Goal: Task Accomplishment & Management: Manage account settings

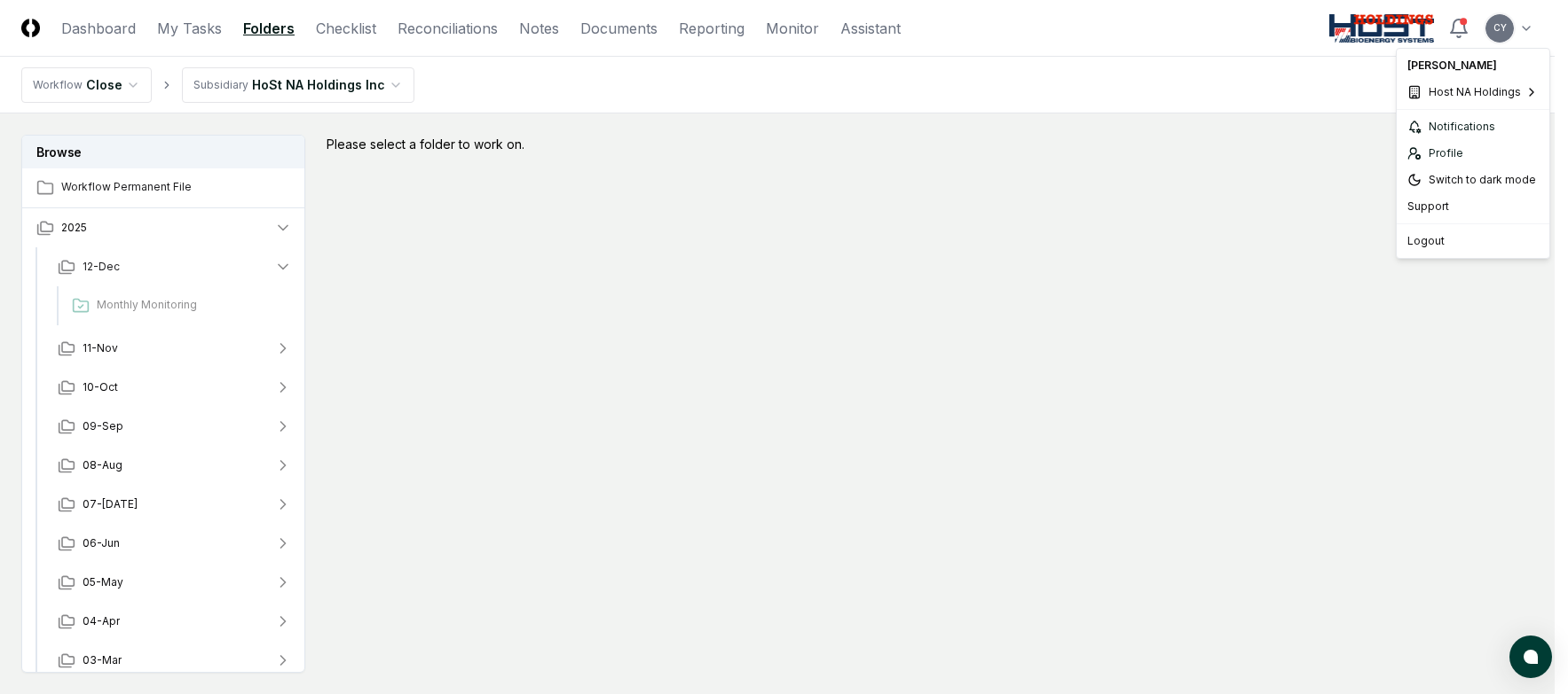
click at [1535, 27] on html "CloseCore Dashboard My Tasks Folders Checklist Reconciliations Notes Documents …" at bounding box center [784, 399] width 1568 height 799
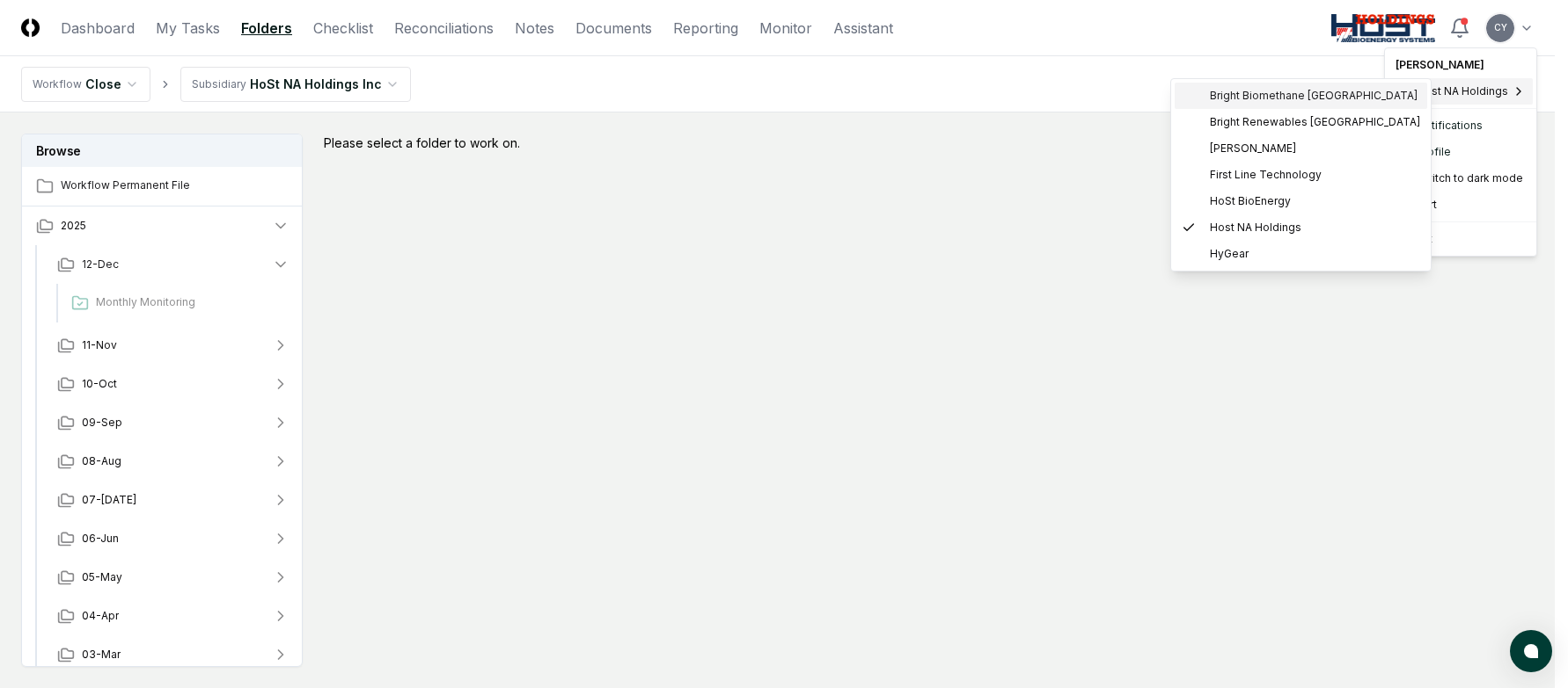
click at [1254, 95] on span "Bright Biomethane North America" at bounding box center [1313, 96] width 207 height 16
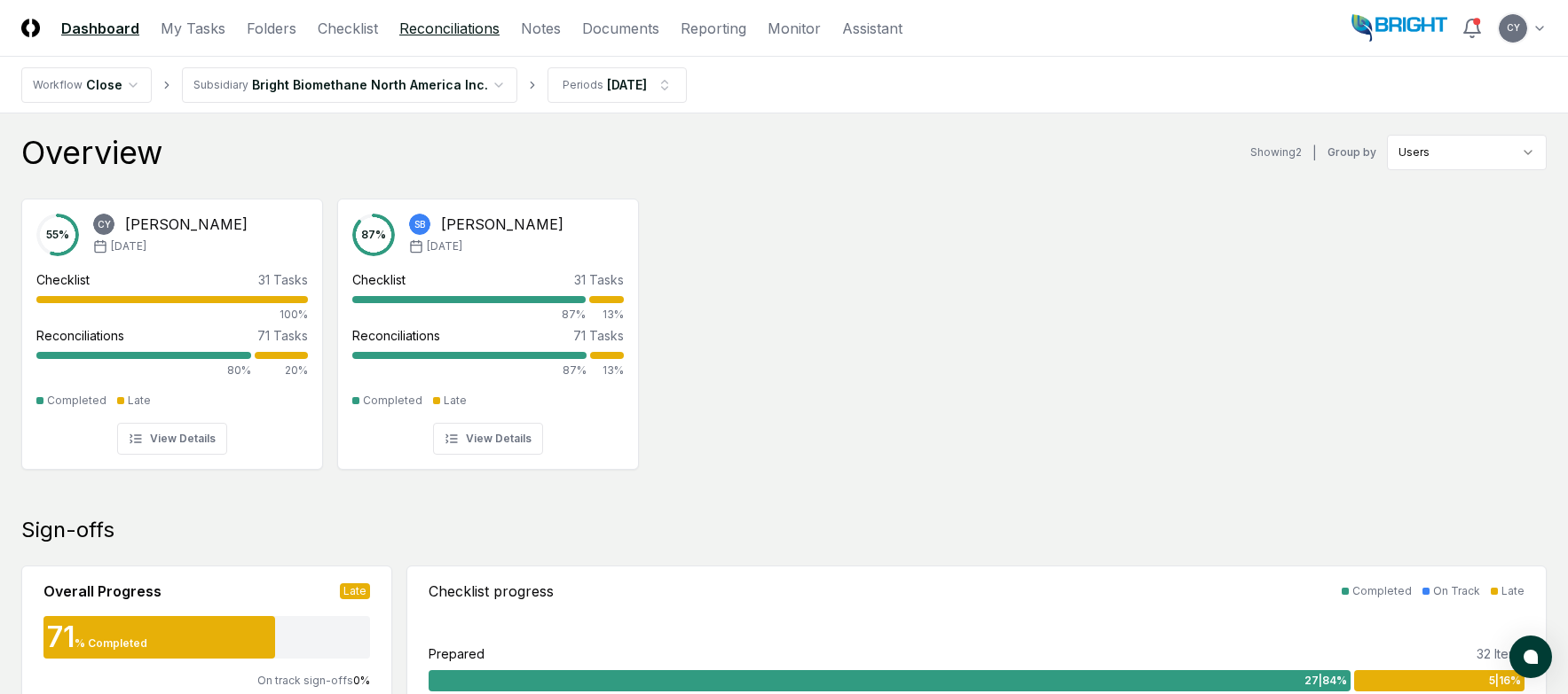
click at [438, 24] on link "Reconciliations" at bounding box center [449, 29] width 100 height 22
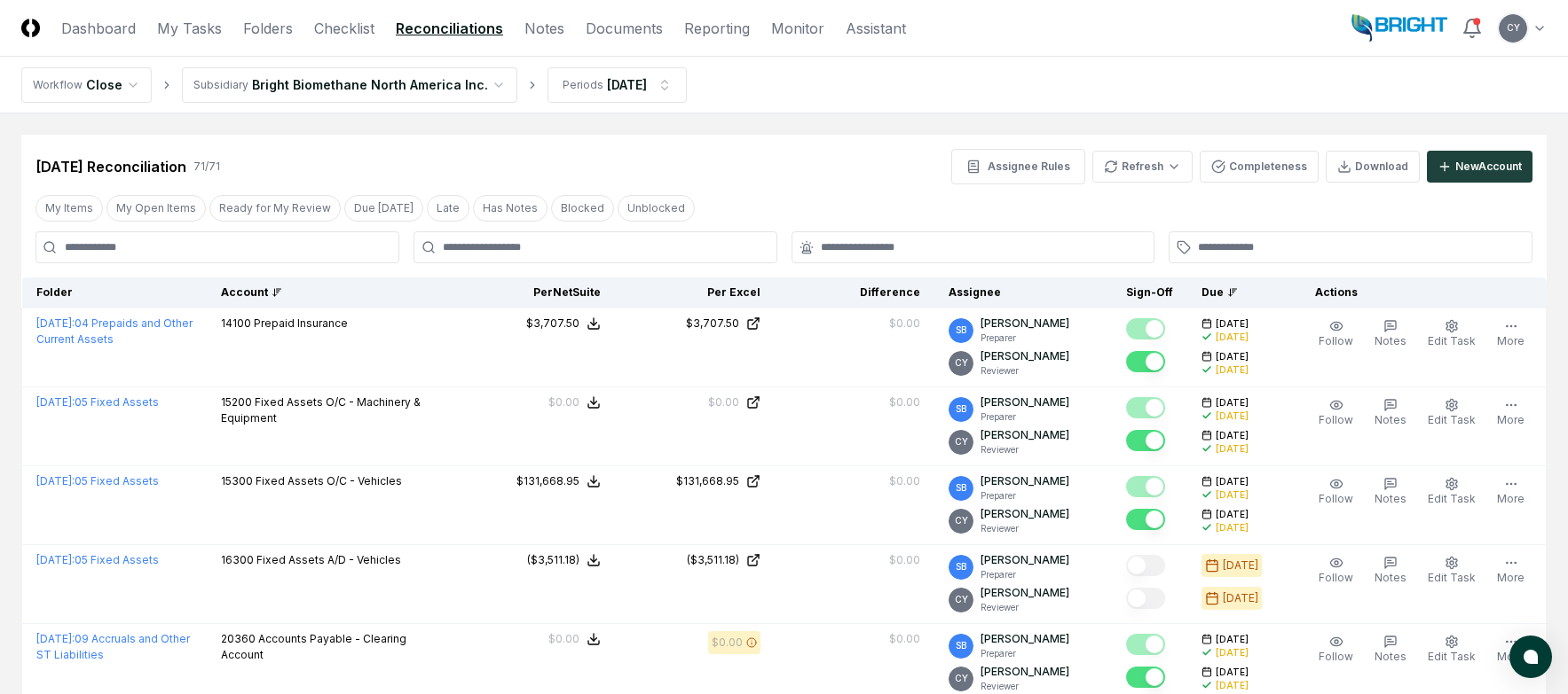
click at [251, 290] on div "Account" at bounding box center [330, 293] width 220 height 16
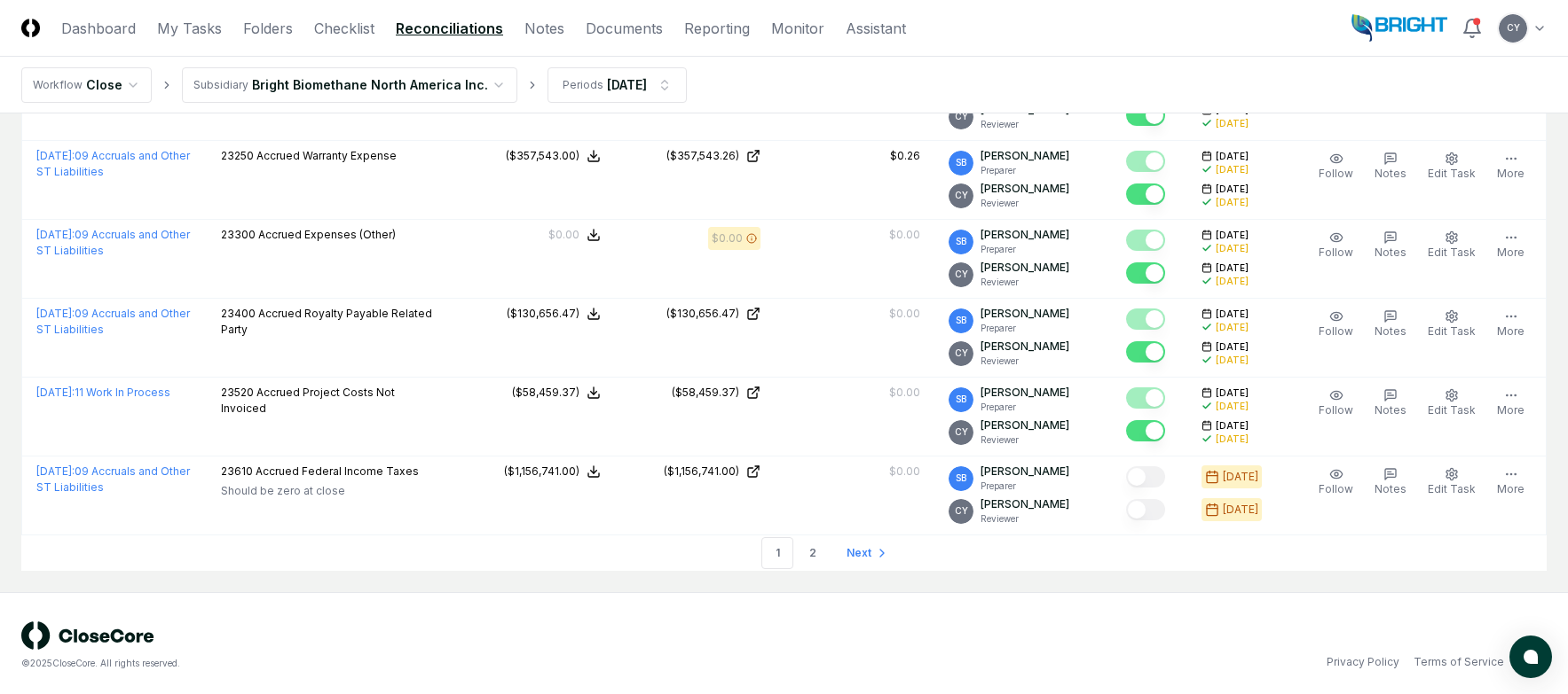
scroll to position [3747, 0]
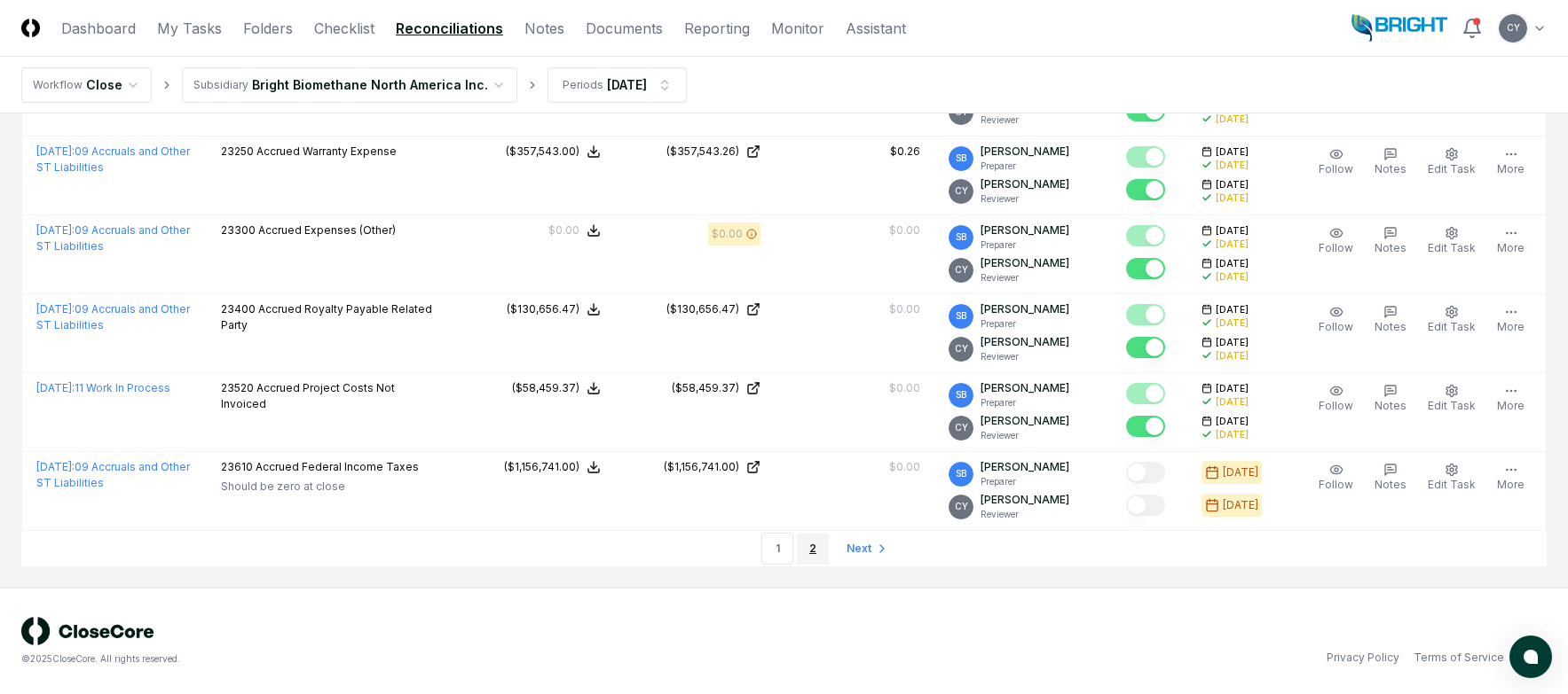
click at [814, 551] on link "2" at bounding box center [812, 548] width 32 height 32
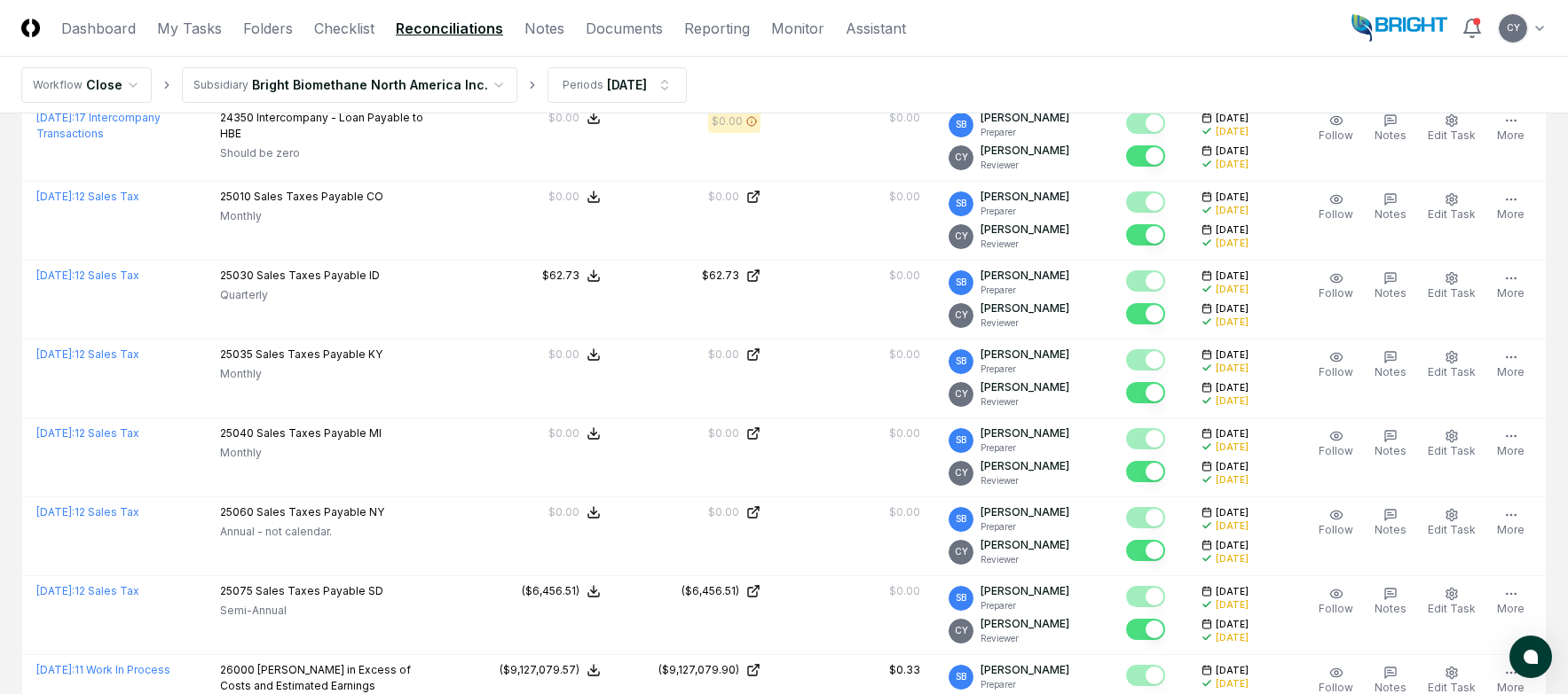
scroll to position [355, 0]
